Goal: Task Accomplishment & Management: Manage account settings

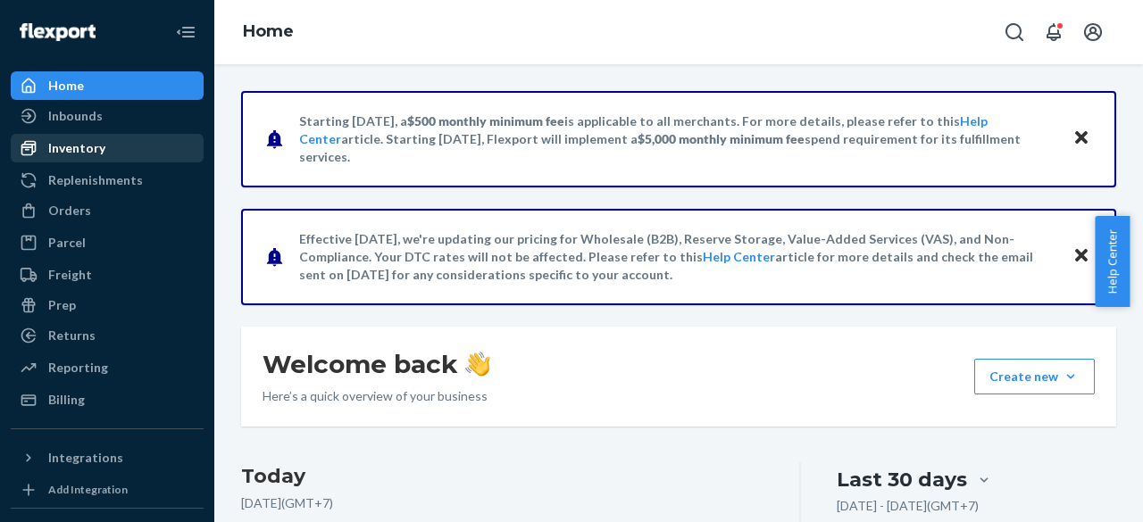
click at [70, 153] on div "Inventory" at bounding box center [76, 148] width 57 height 18
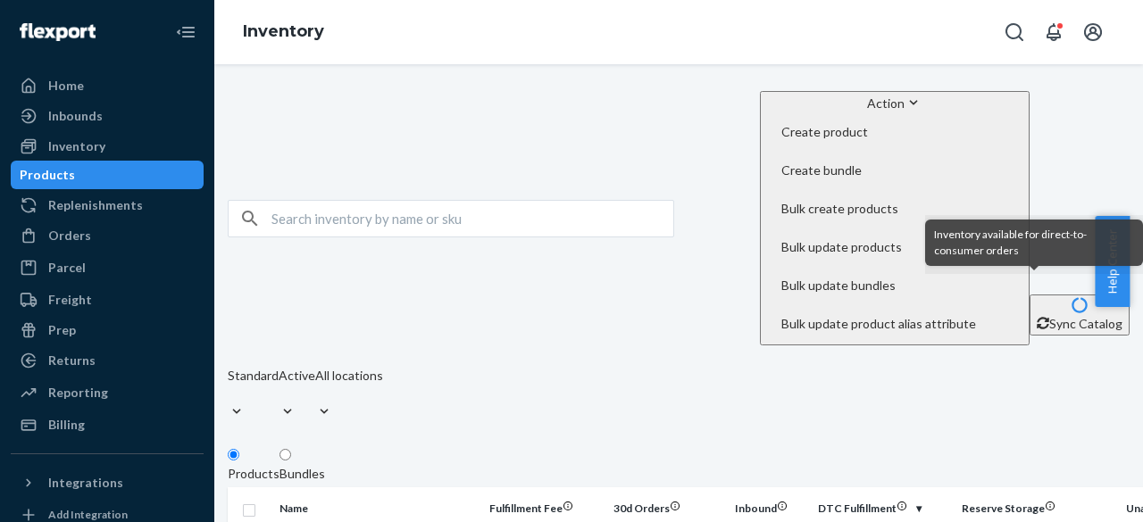
click at [907, 501] on icon at bounding box center [901, 506] width 11 height 11
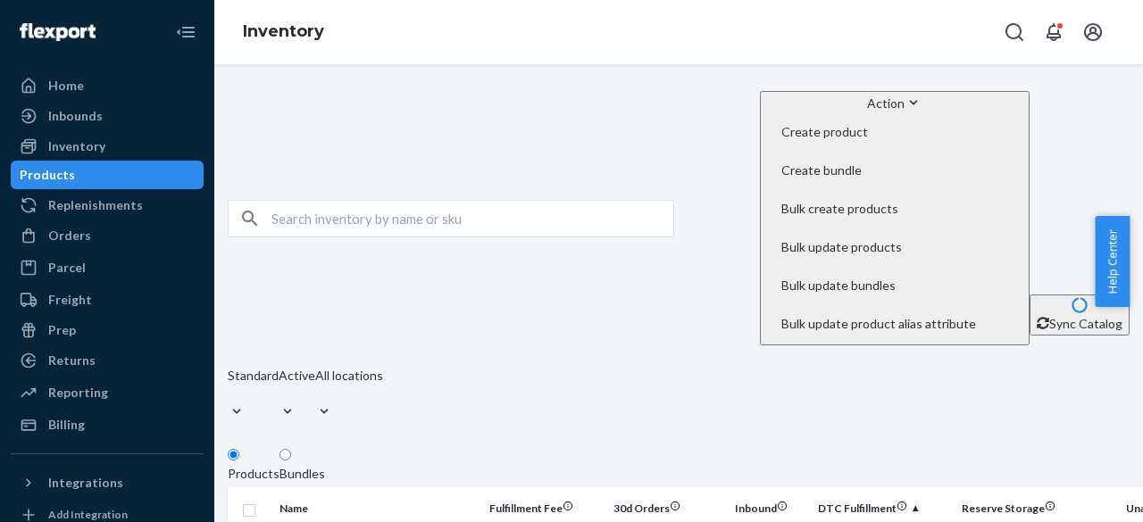
click at [383, 367] on div "Standard Active All locations" at bounding box center [305, 396] width 155 height 59
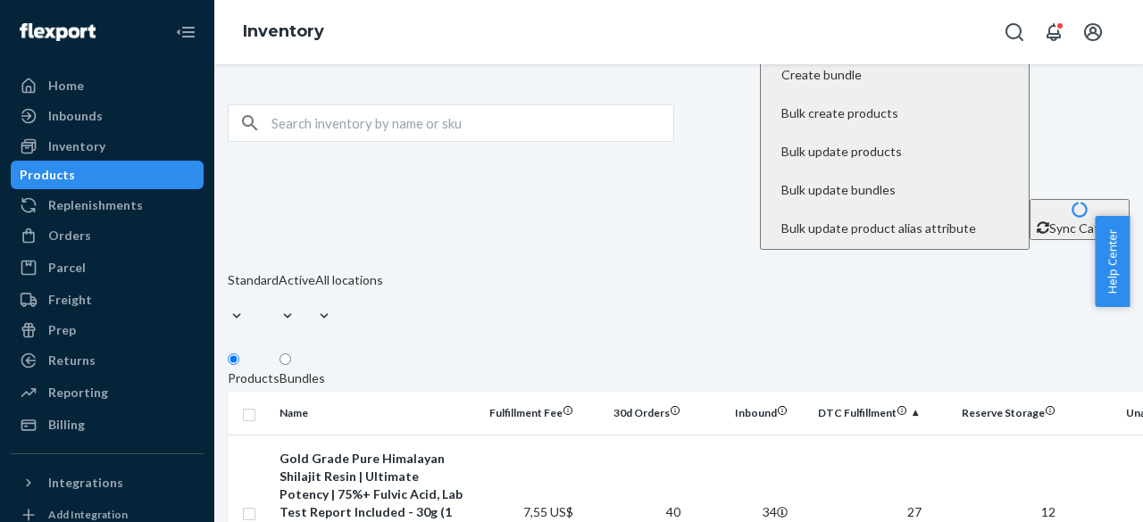
scroll to position [179, 0]
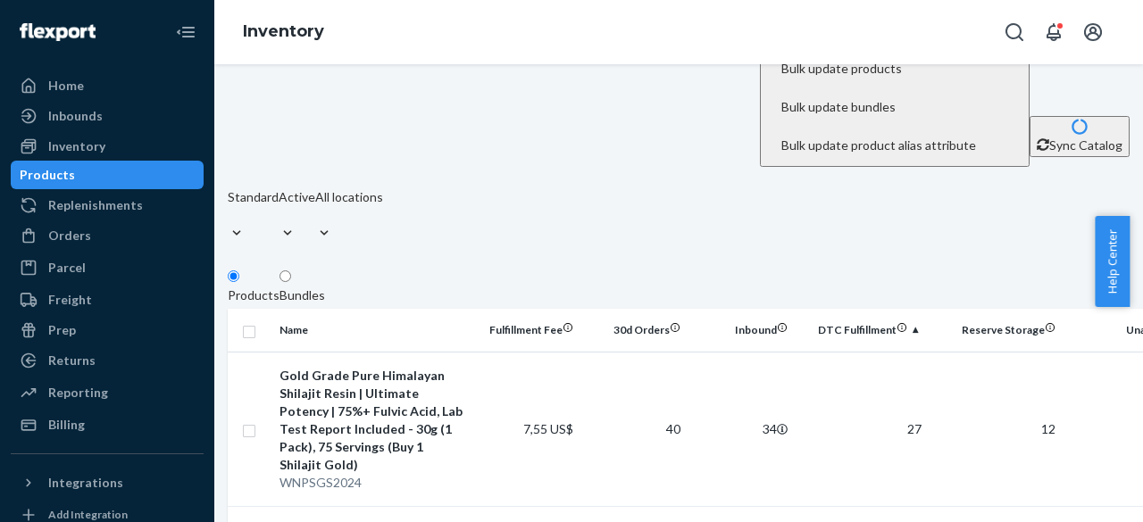
click at [762, 44] on div "Inventory" at bounding box center [678, 32] width 928 height 64
